Goal: Task Accomplishment & Management: Manage account settings

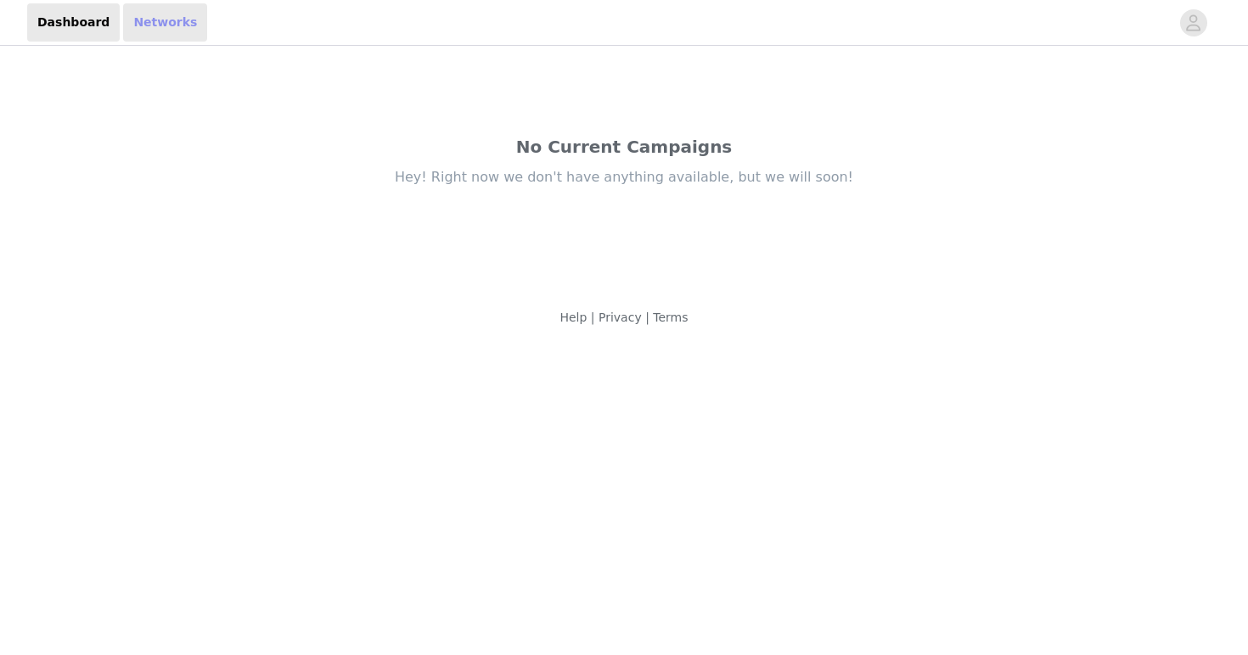
click at [169, 30] on link "Networks" at bounding box center [165, 22] width 84 height 38
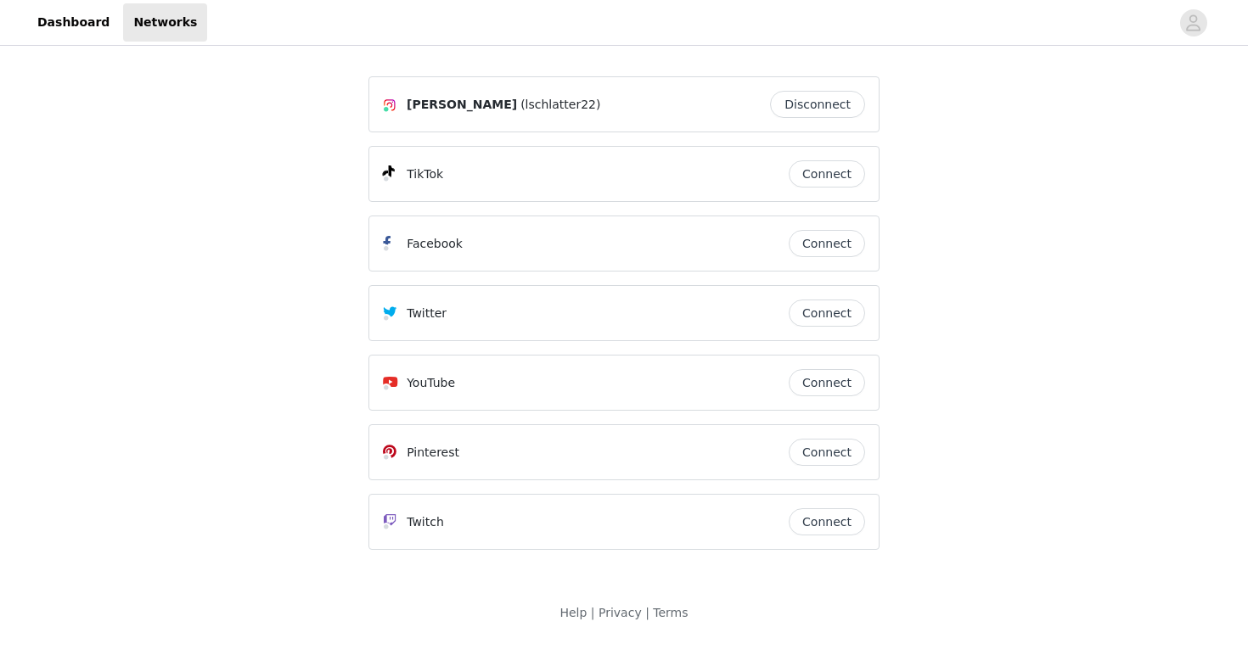
click at [828, 182] on button "Connect" at bounding box center [827, 173] width 76 height 27
click at [393, 165] on span at bounding box center [393, 174] width 20 height 20
click at [393, 171] on span at bounding box center [389, 173] width 12 height 14
click at [814, 170] on button "Connect" at bounding box center [827, 173] width 76 height 27
click at [95, 27] on link "Dashboard" at bounding box center [73, 22] width 93 height 38
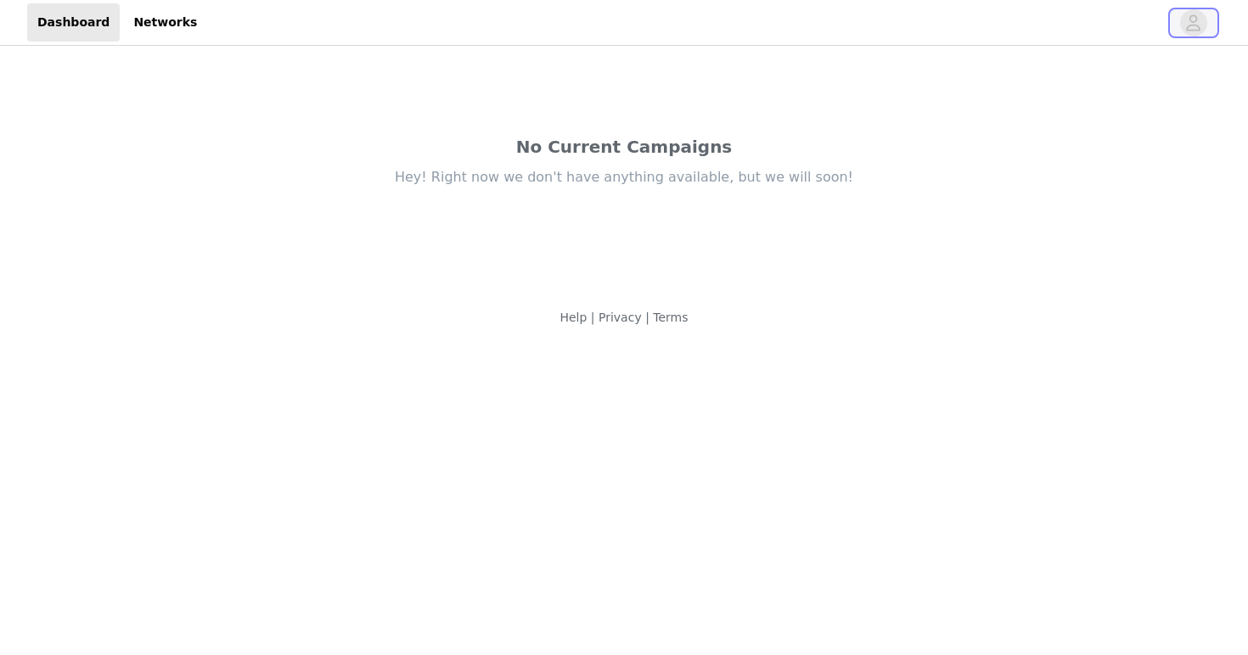
click at [1206, 29] on button "button" at bounding box center [1194, 22] width 48 height 27
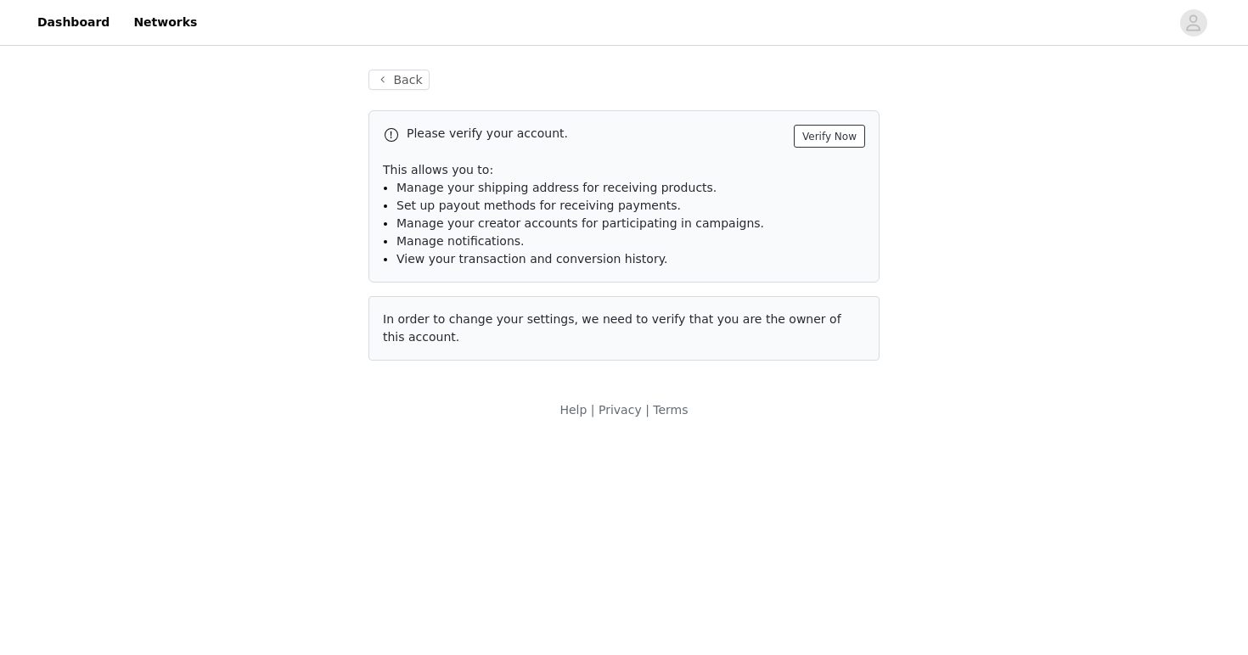
click at [834, 143] on button "Verify Now" at bounding box center [829, 136] width 71 height 23
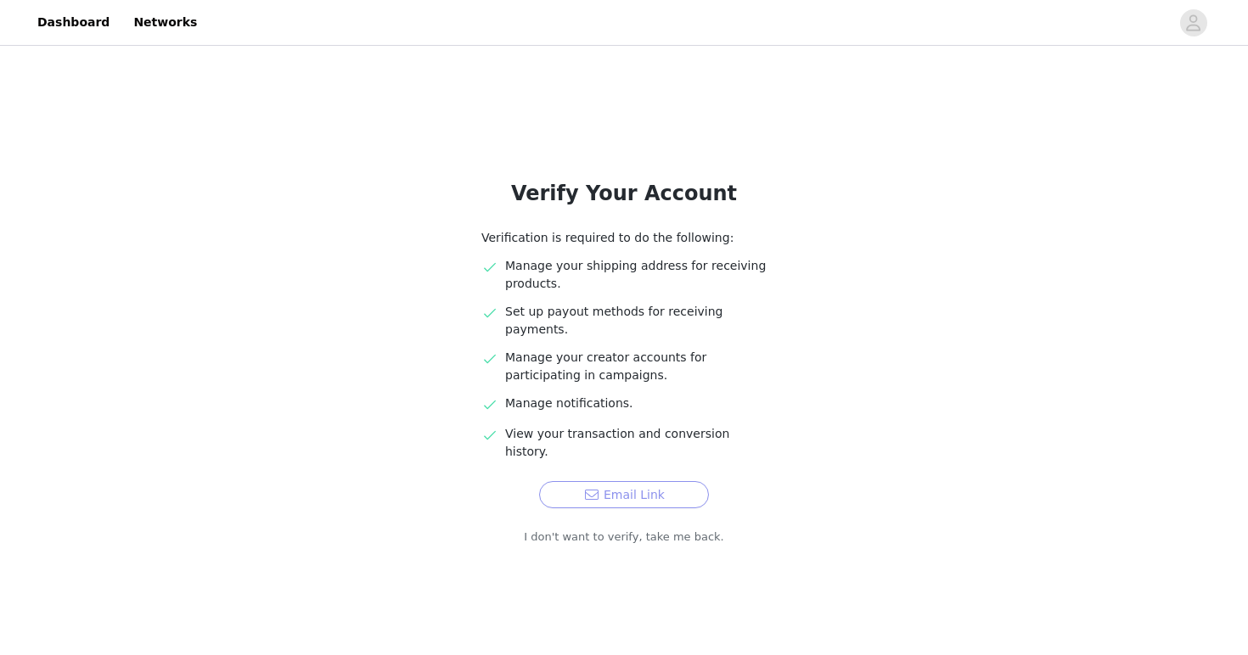
click at [621, 481] on button "Email Link" at bounding box center [624, 494] width 170 height 27
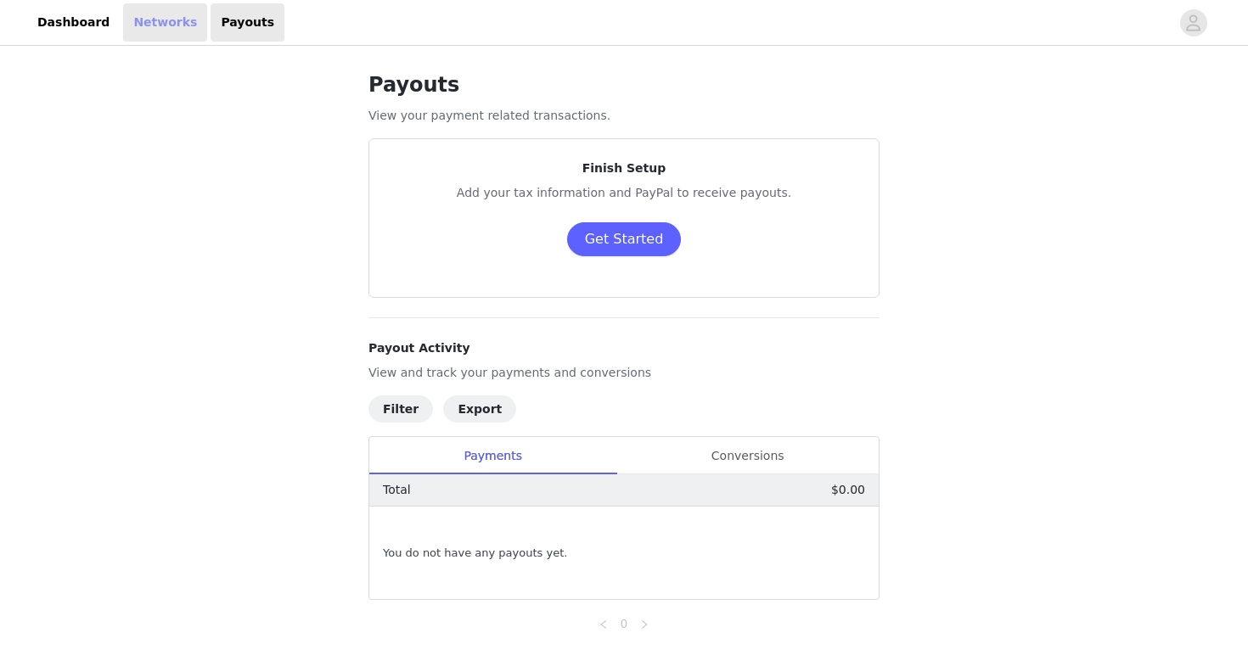
click at [162, 40] on link "Networks" at bounding box center [165, 22] width 84 height 38
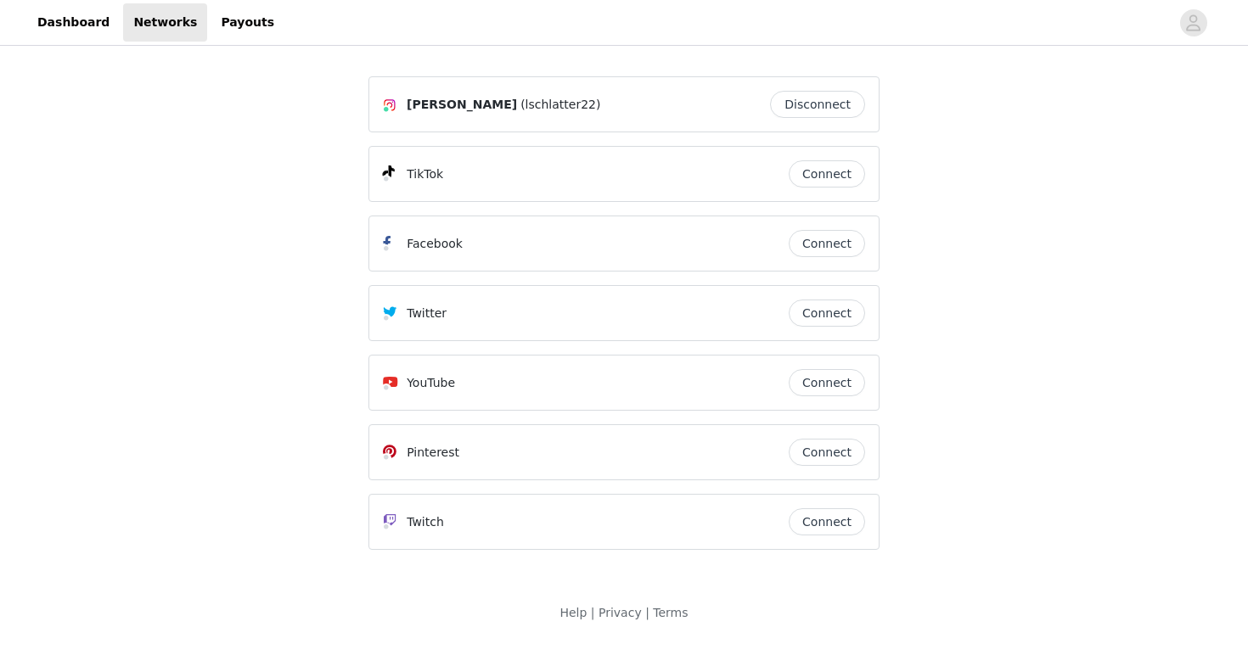
click at [840, 172] on button "Connect" at bounding box center [827, 173] width 76 height 27
